Goal: Check status

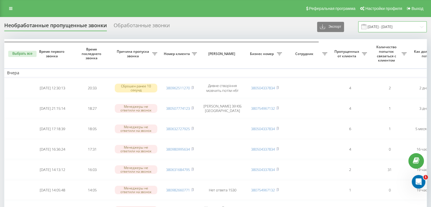
click at [375, 30] on input "[DATE] - [DATE]" at bounding box center [393, 26] width 69 height 11
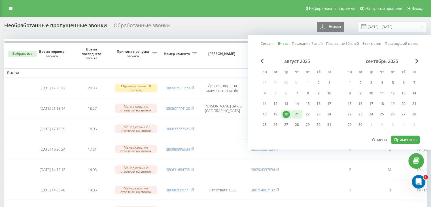
click at [300, 117] on div "21" at bounding box center [297, 114] width 11 height 9
click at [396, 136] on button "Применить" at bounding box center [405, 140] width 29 height 8
type input "[DATE] - [DATE]"
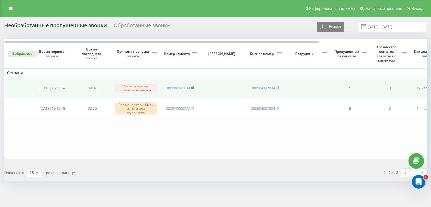
click at [193, 88] on rect at bounding box center [192, 88] width 2 height 3
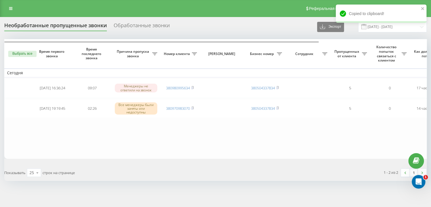
drag, startPoint x: 44, startPoint y: 11, endPoint x: 54, endPoint y: 24, distance: 17.0
click at [44, 11] on div "Реферальная программа Настройки профиля Выход" at bounding box center [215, 8] width 431 height 17
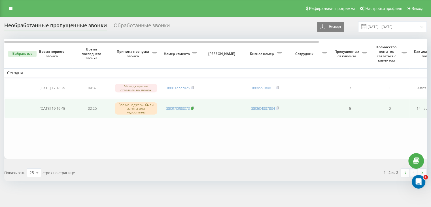
click at [194, 107] on icon at bounding box center [193, 108] width 2 height 3
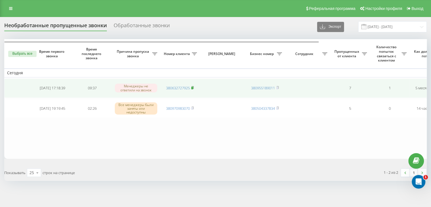
click at [194, 87] on icon at bounding box center [192, 87] width 3 height 3
